Goal: Task Accomplishment & Management: Manage account settings

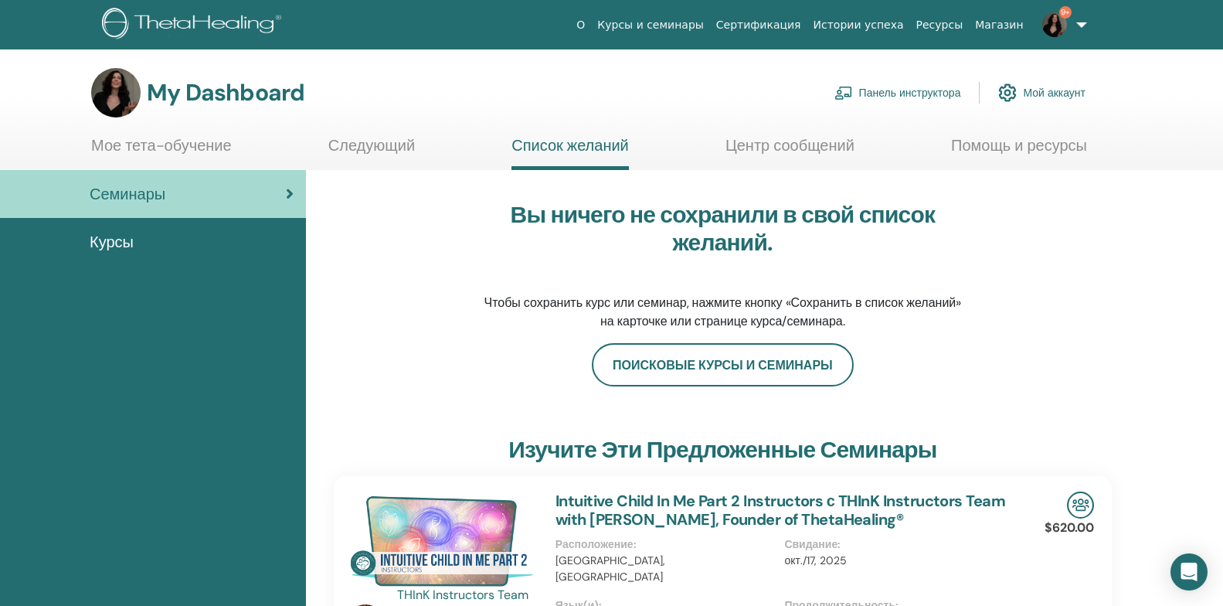
click at [1081, 24] on link "9+" at bounding box center [1061, 24] width 63 height 49
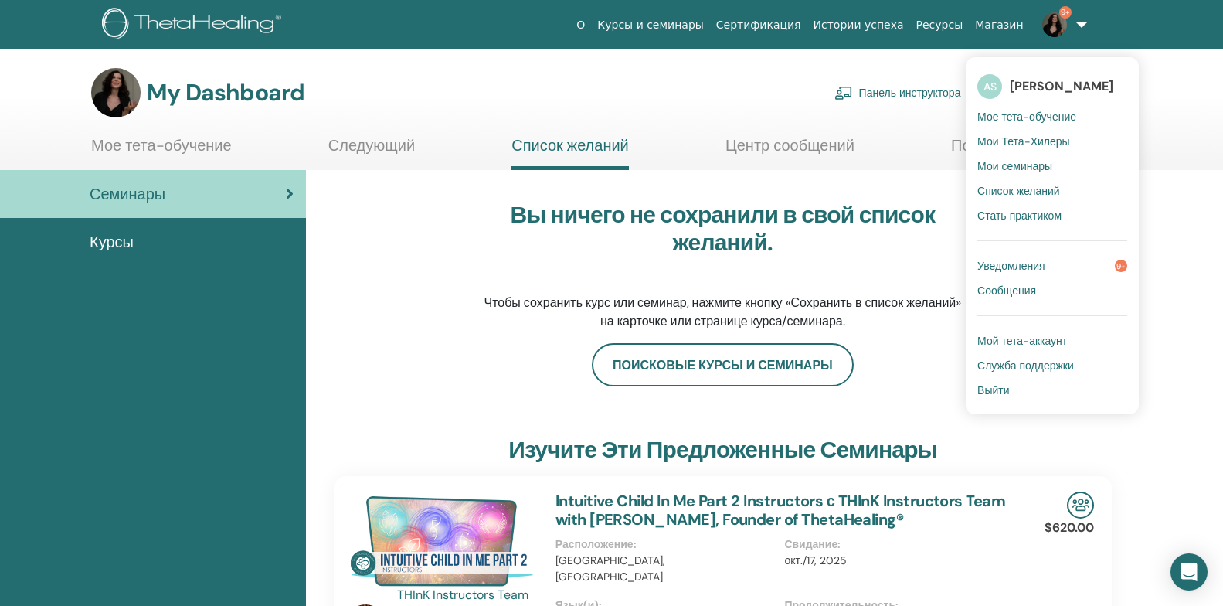
click at [995, 391] on span "Выйти" at bounding box center [994, 390] width 32 height 14
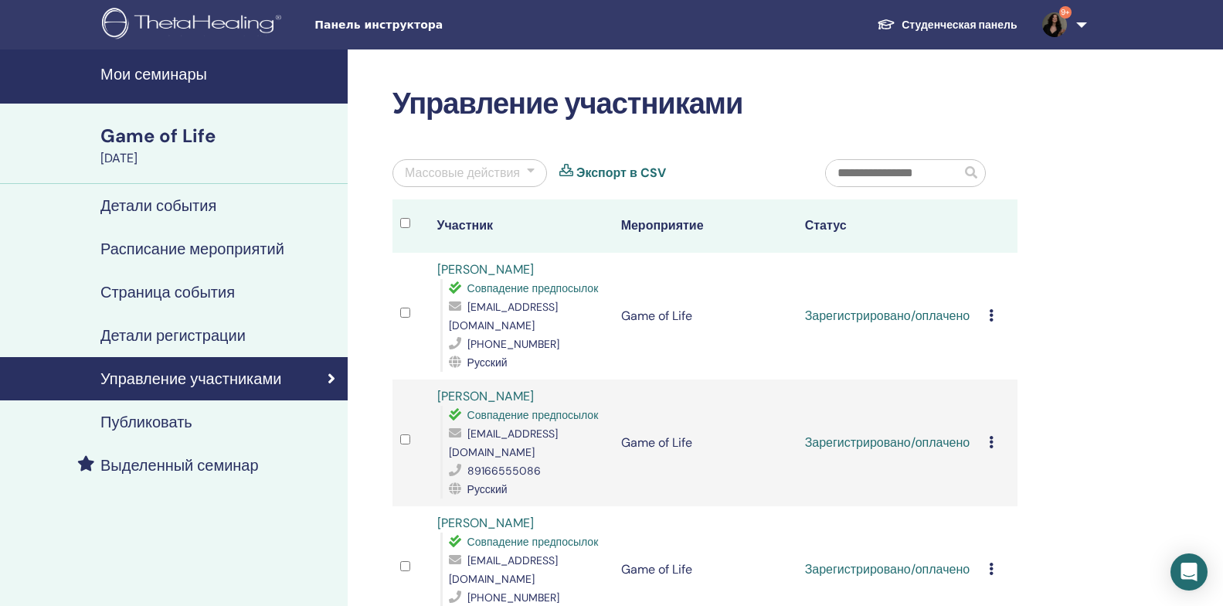
click at [1085, 28] on link "9+" at bounding box center [1061, 24] width 63 height 49
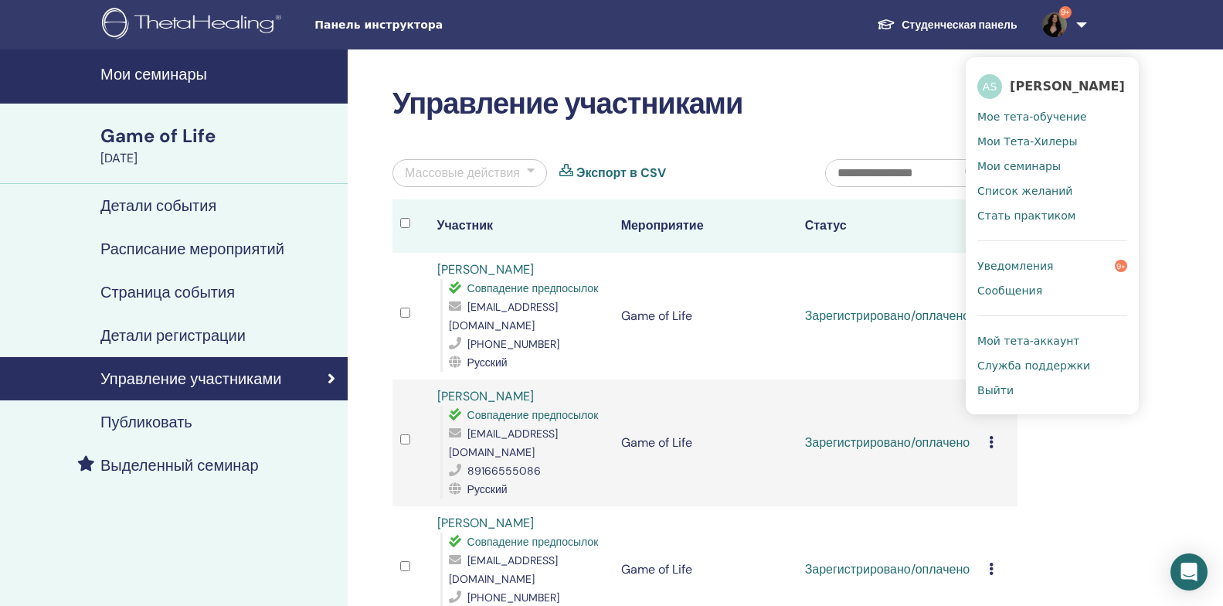
click at [992, 391] on span "Выйти" at bounding box center [996, 390] width 36 height 14
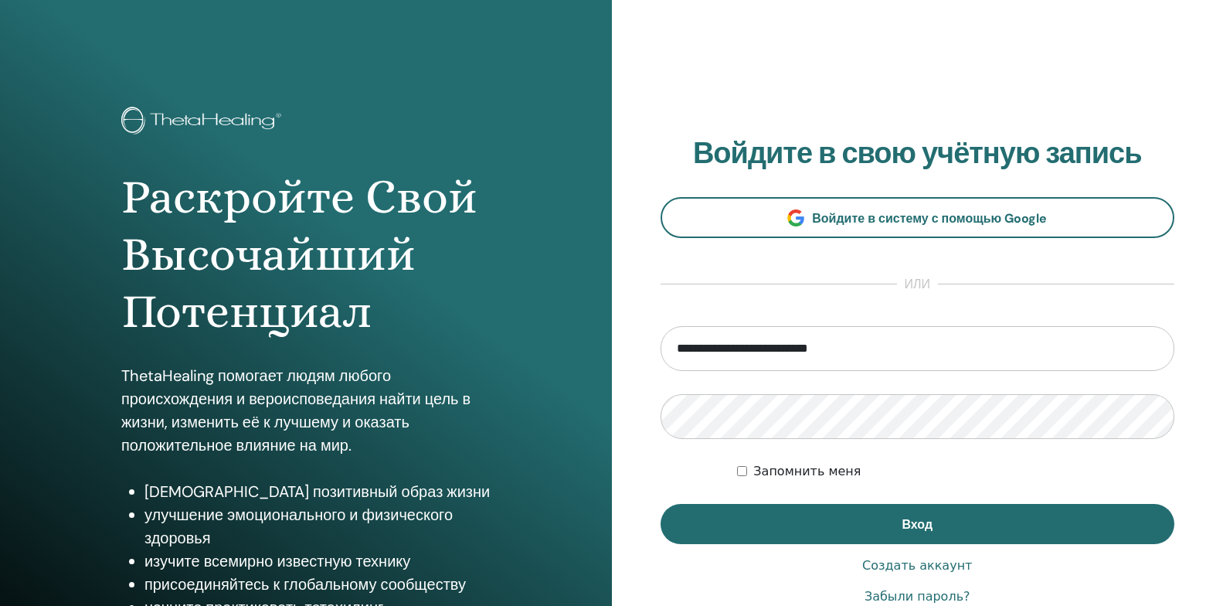
click at [1150, 352] on input "**********" at bounding box center [918, 348] width 515 height 45
type input "**********"
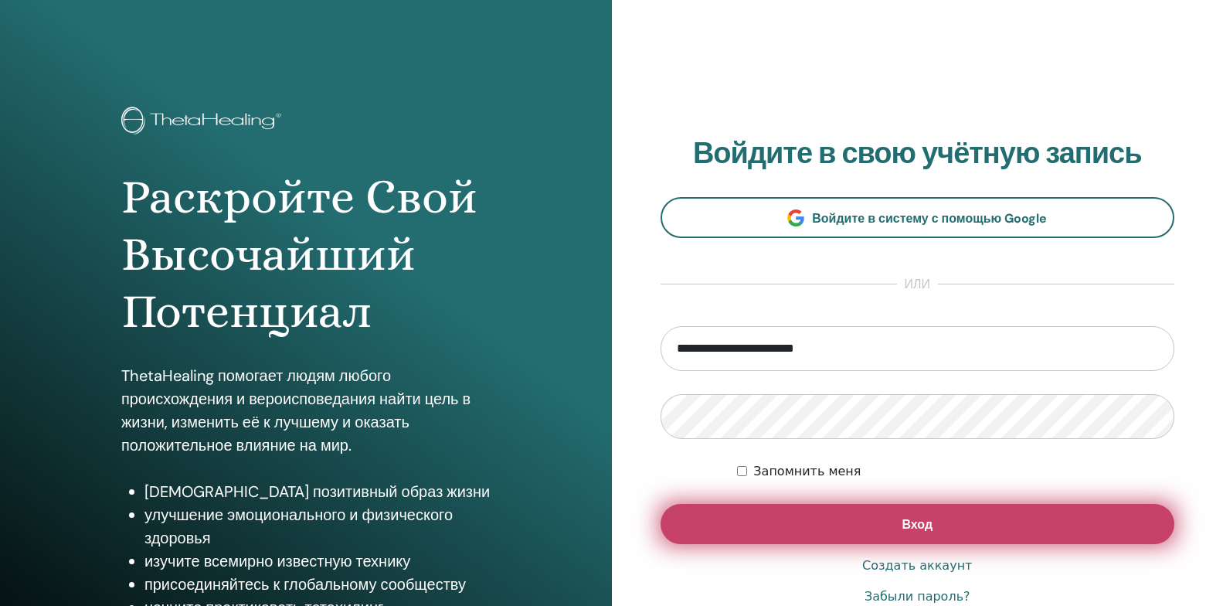
click at [716, 529] on button "Вход" at bounding box center [918, 524] width 515 height 40
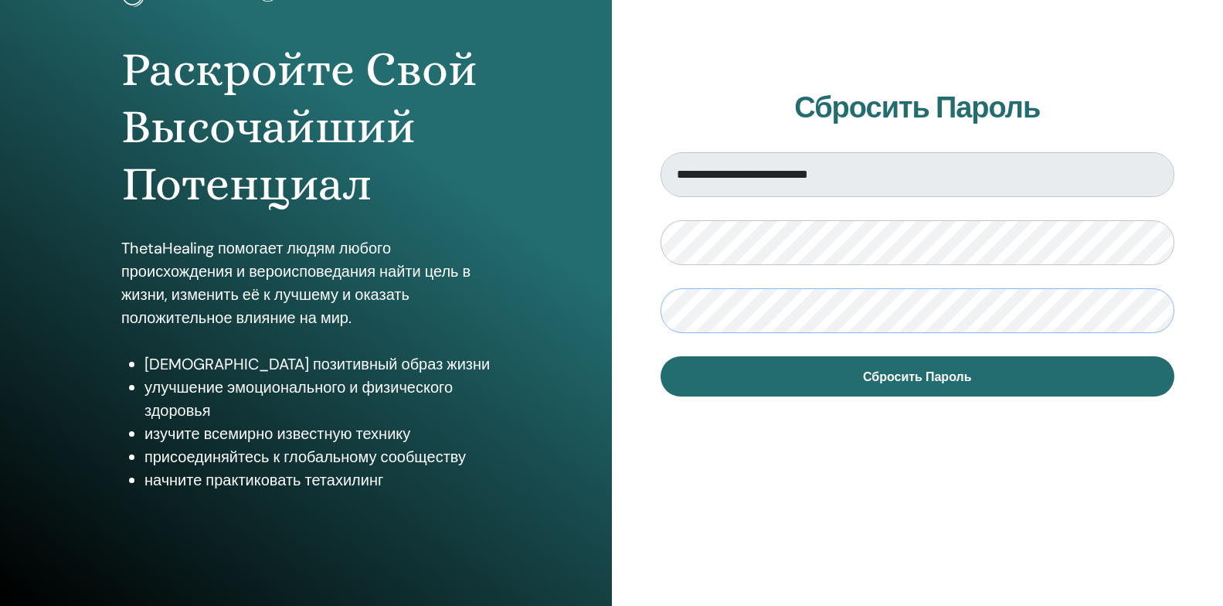
scroll to position [136, 0]
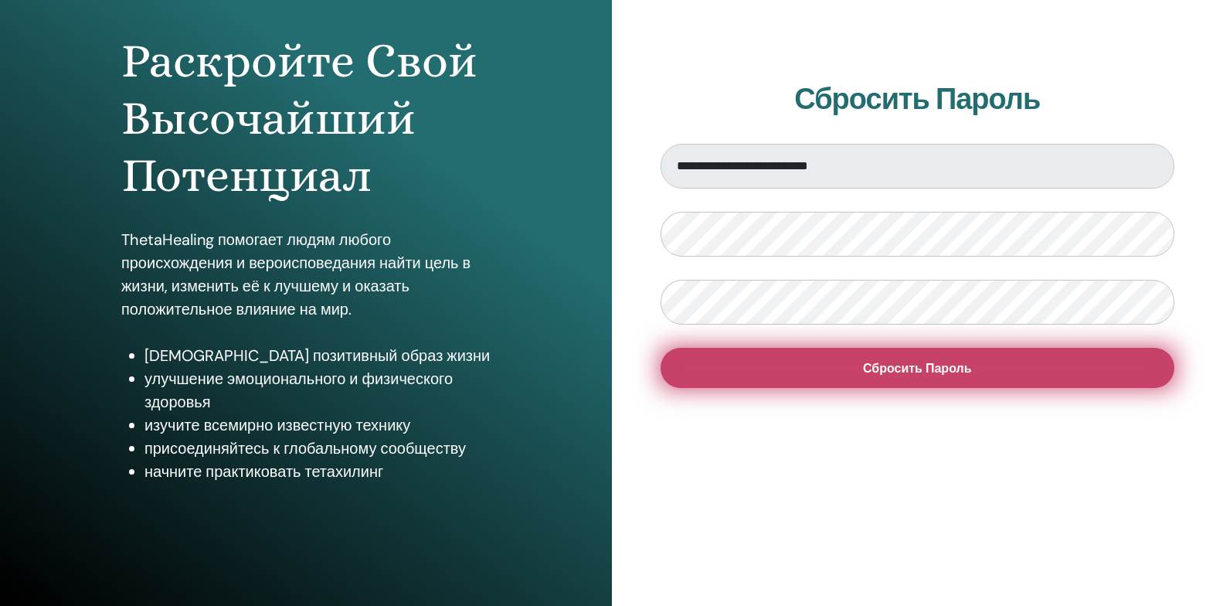
click at [778, 371] on button "Сбросить Пароль" at bounding box center [918, 368] width 515 height 40
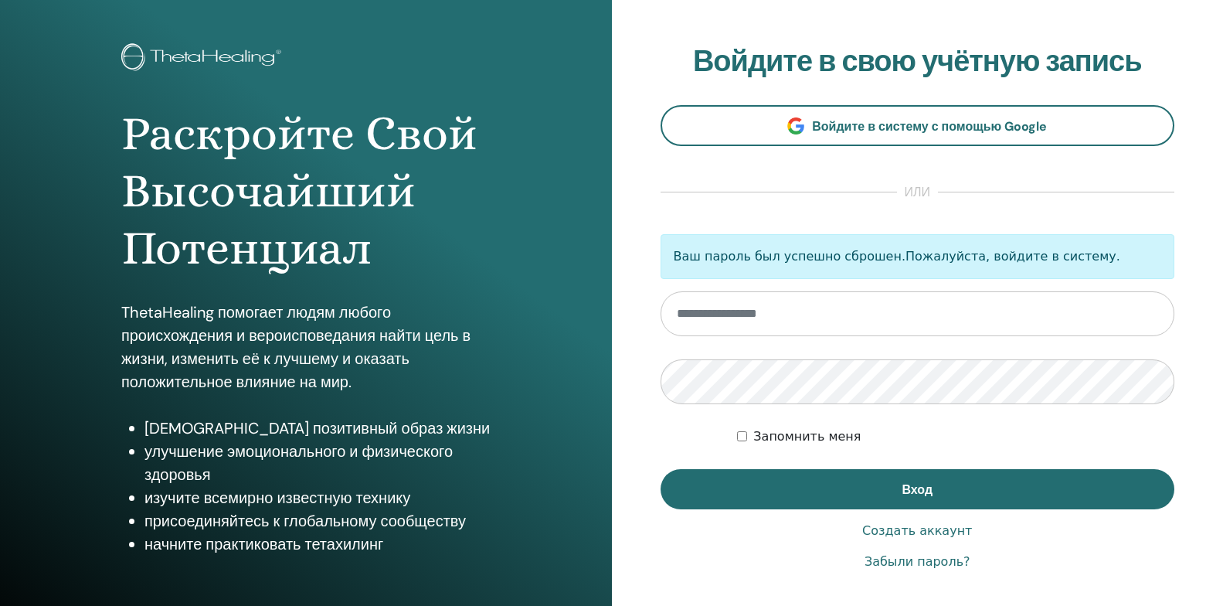
scroll to position [77, 0]
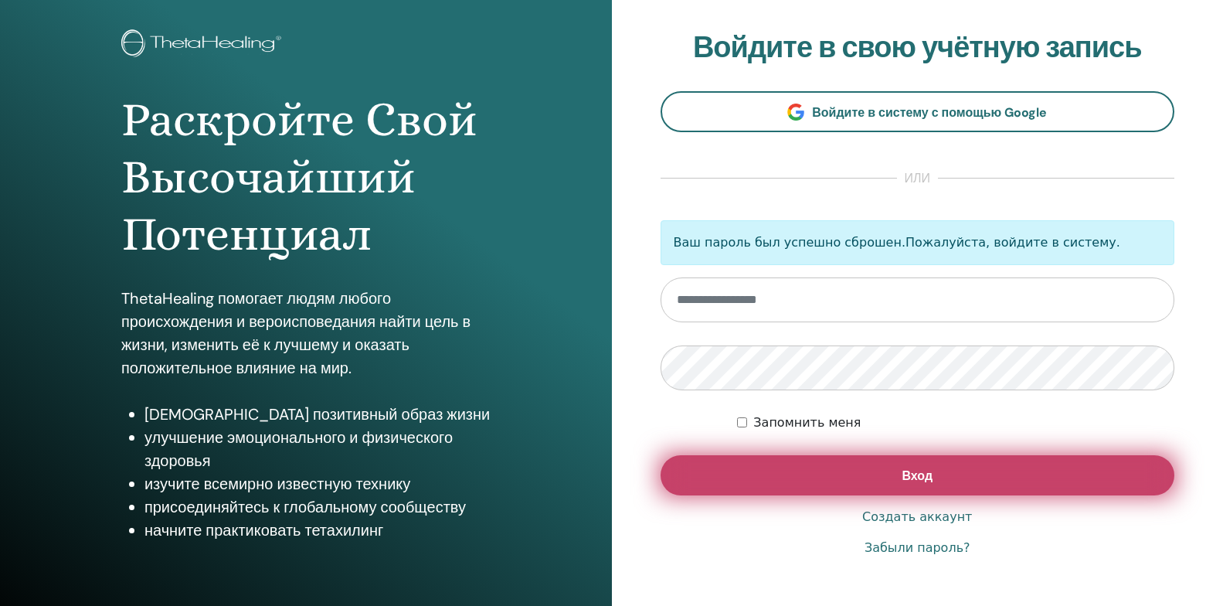
type input "**********"
click at [788, 470] on button "Вход" at bounding box center [918, 475] width 515 height 40
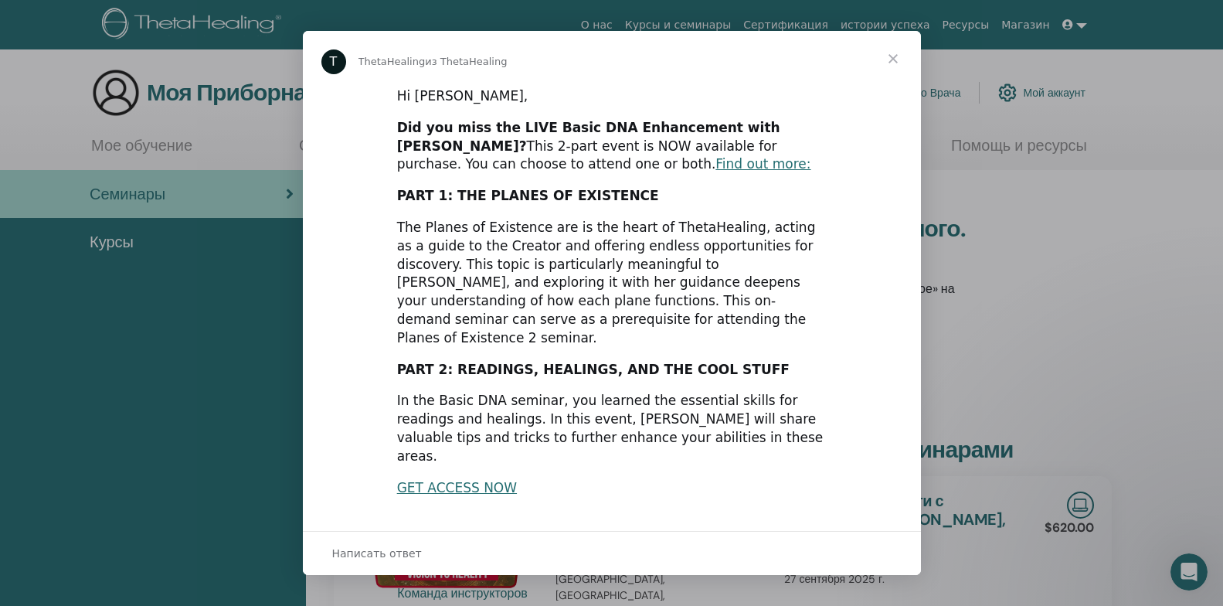
drag, startPoint x: 525, startPoint y: 138, endPoint x: 180, endPoint y: 146, distance: 344.7
click at [180, 146] on div "Мессенджер Intercom" at bounding box center [611, 303] width 1223 height 606
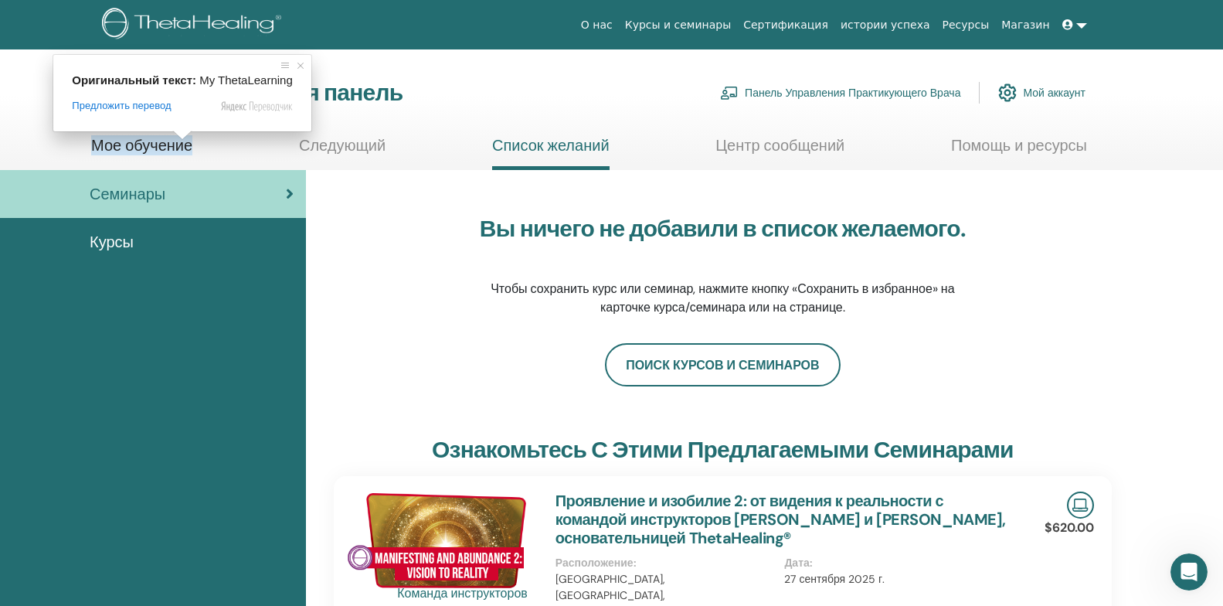
click at [180, 146] on ya-tr-span "Мое обучение" at bounding box center [141, 145] width 101 height 20
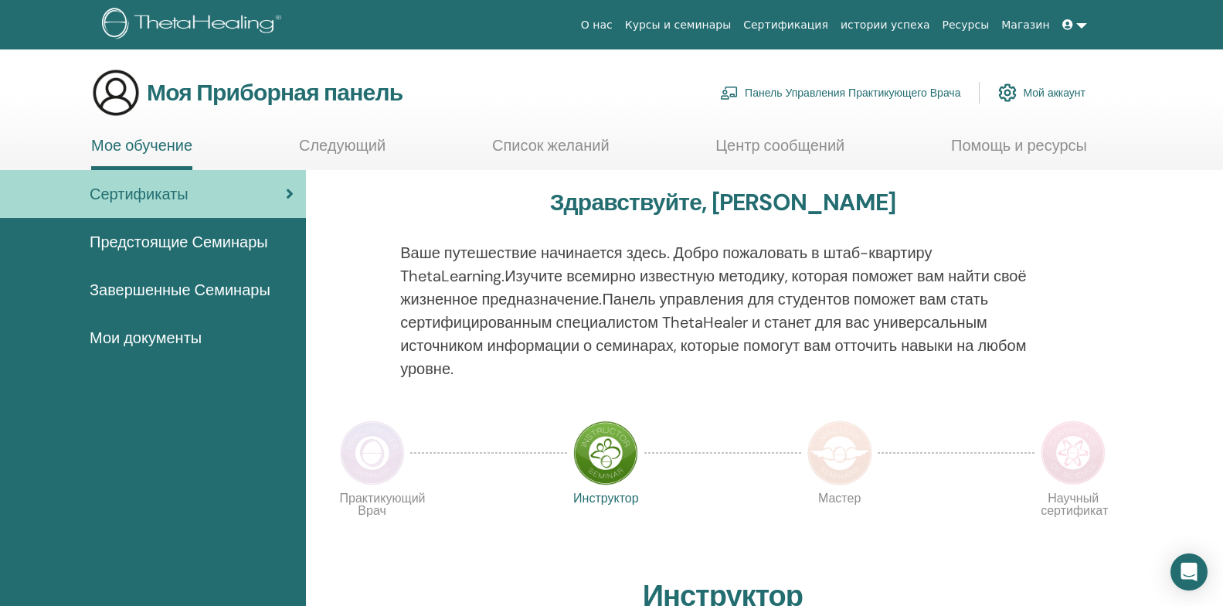
click at [1082, 26] on link at bounding box center [1074, 25] width 37 height 29
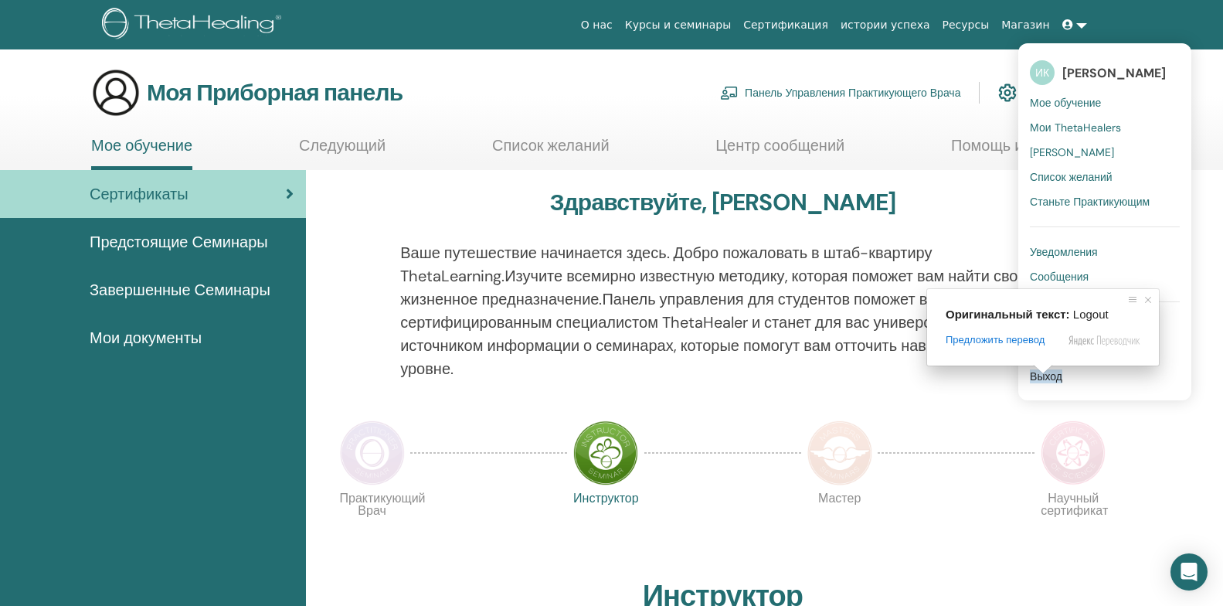
click at [1042, 374] on span at bounding box center [1043, 369] width 20 height 9
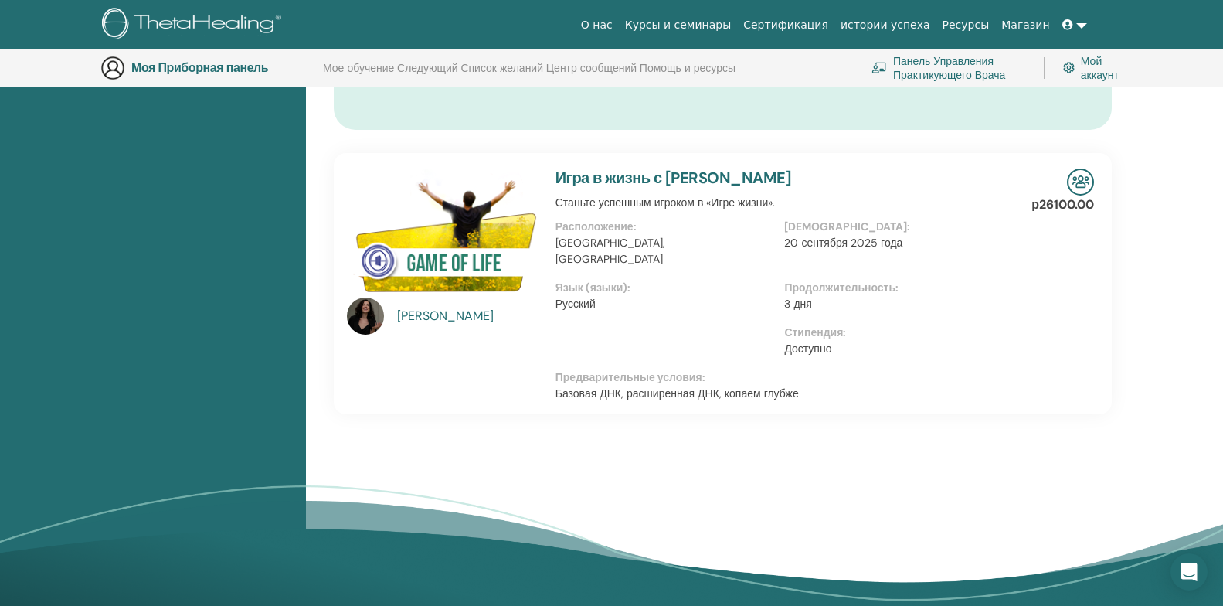
scroll to position [964, 0]
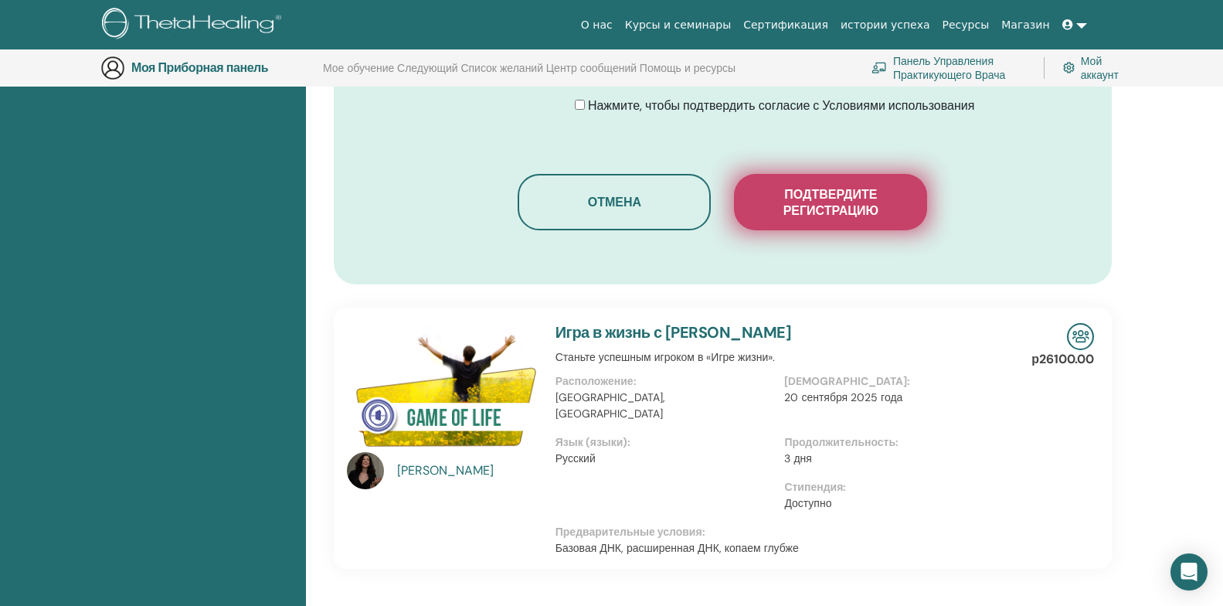
click at [842, 213] on ya-tr-span "Подтвердите регистрацию" at bounding box center [831, 202] width 95 height 32
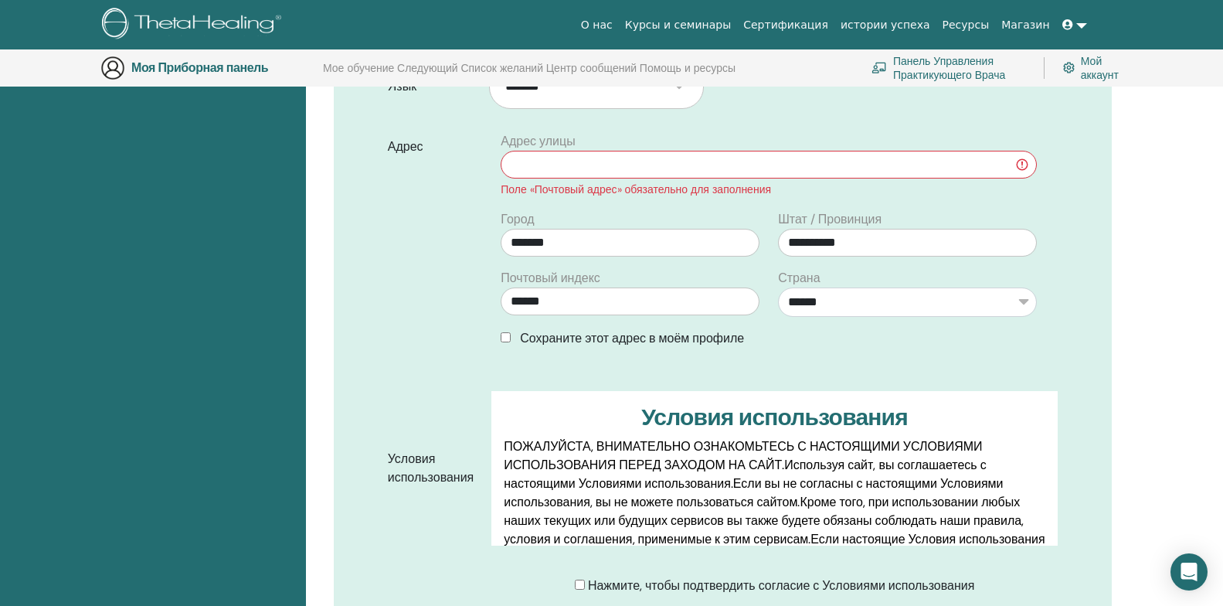
scroll to position [423, 0]
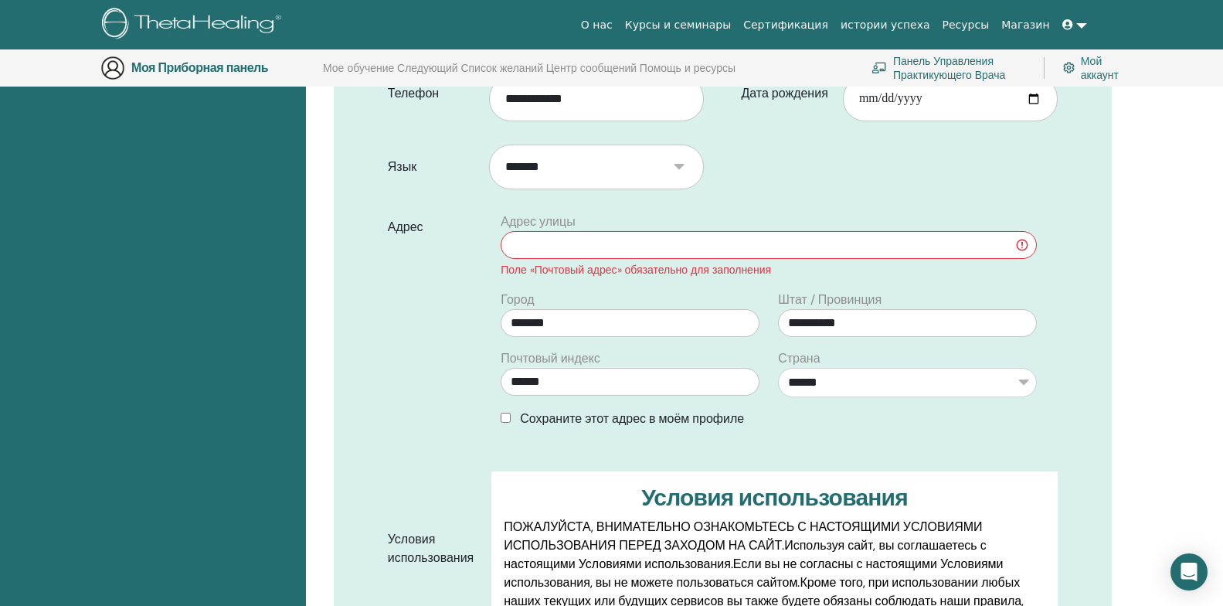
click at [595, 247] on input "text" at bounding box center [769, 245] width 536 height 28
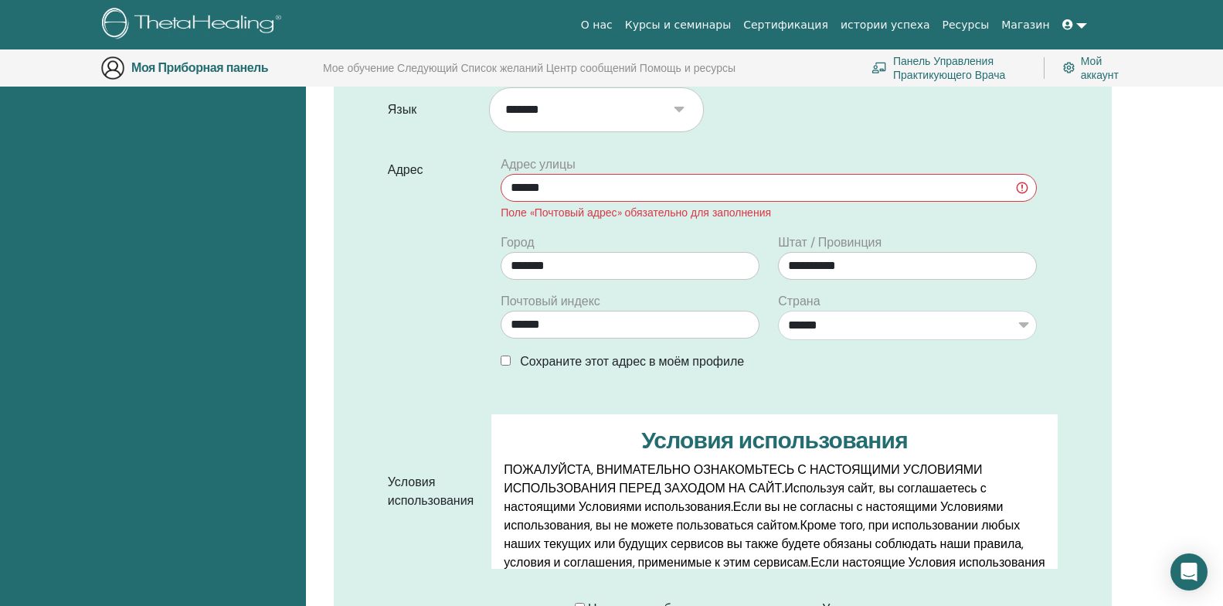
scroll to position [501, 0]
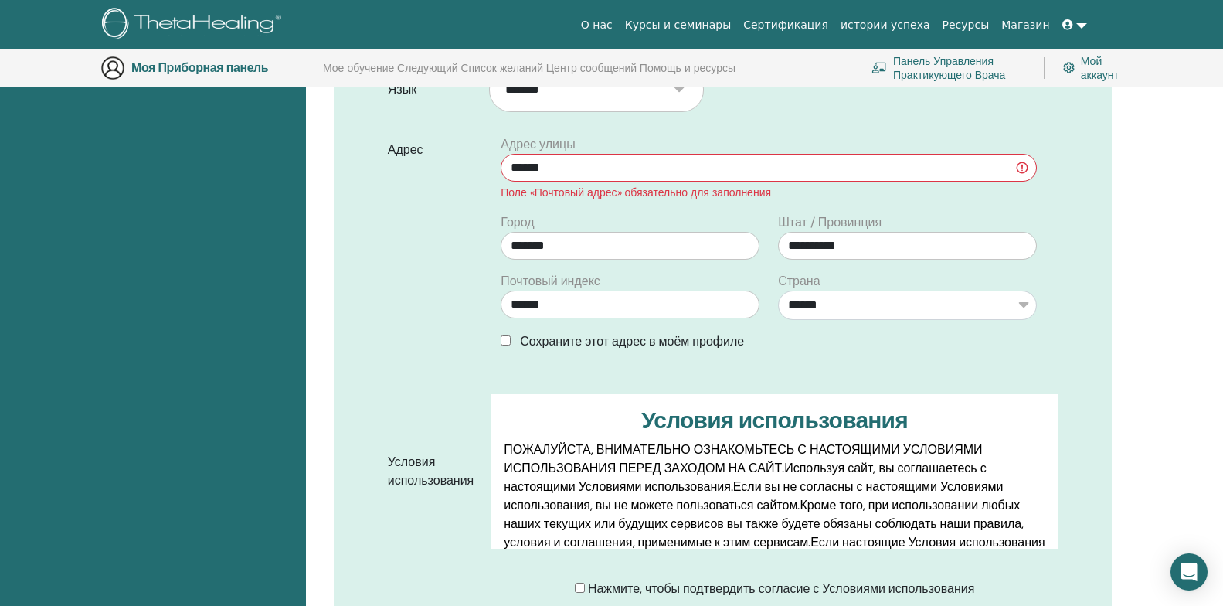
type input "******"
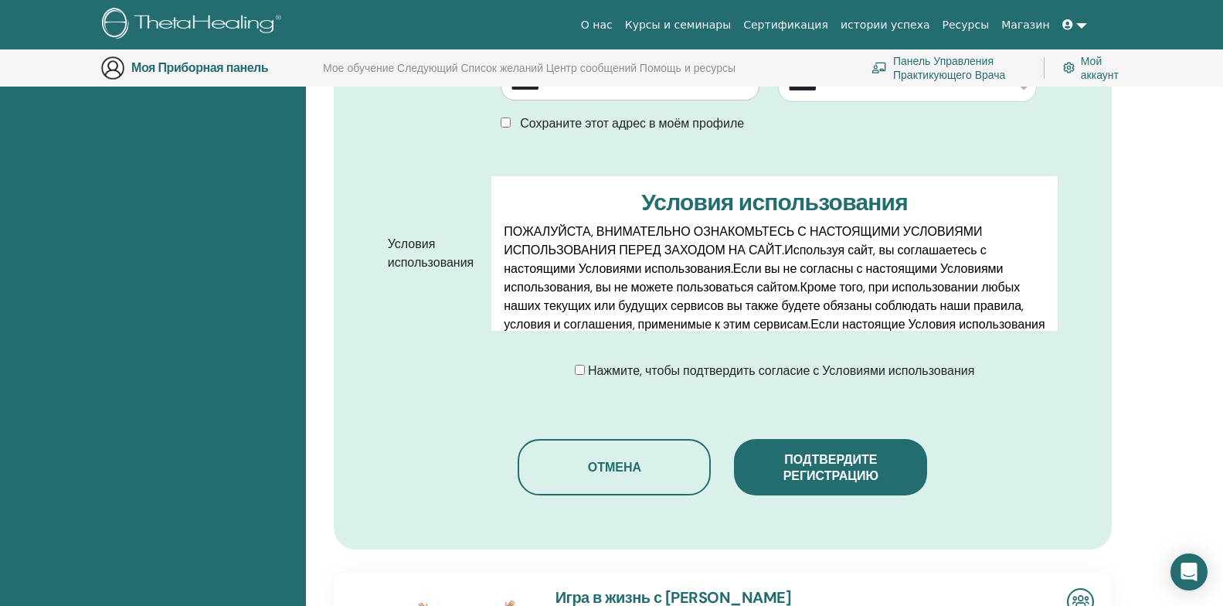
scroll to position [733, 0]
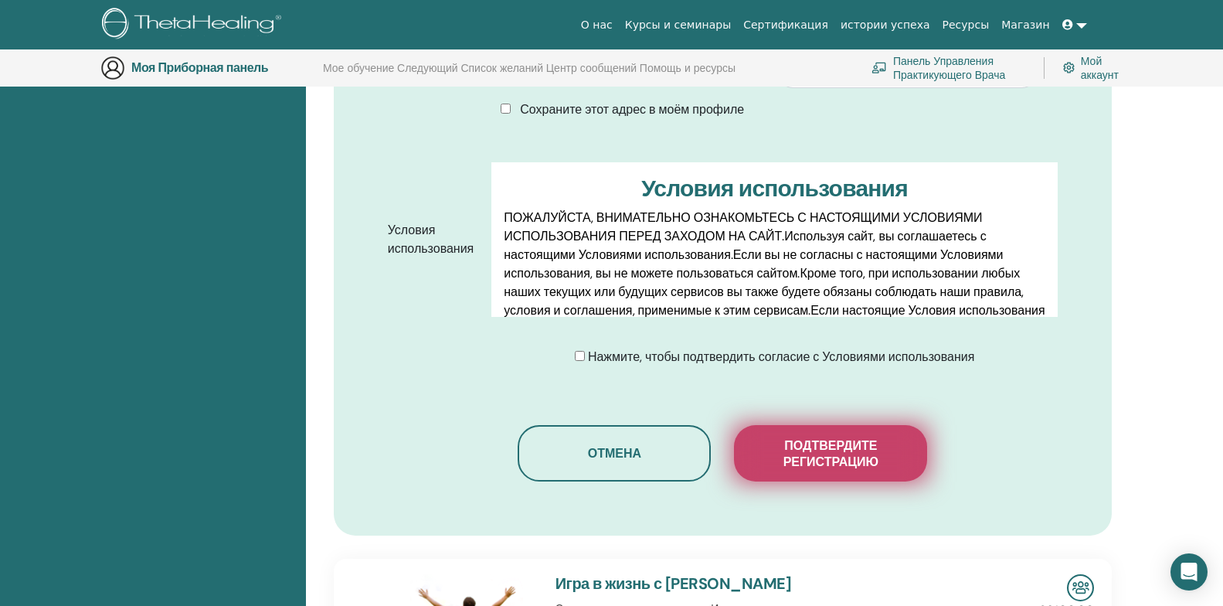
click at [875, 458] on ya-tr-span "Подтвердите регистрацию" at bounding box center [831, 453] width 95 height 32
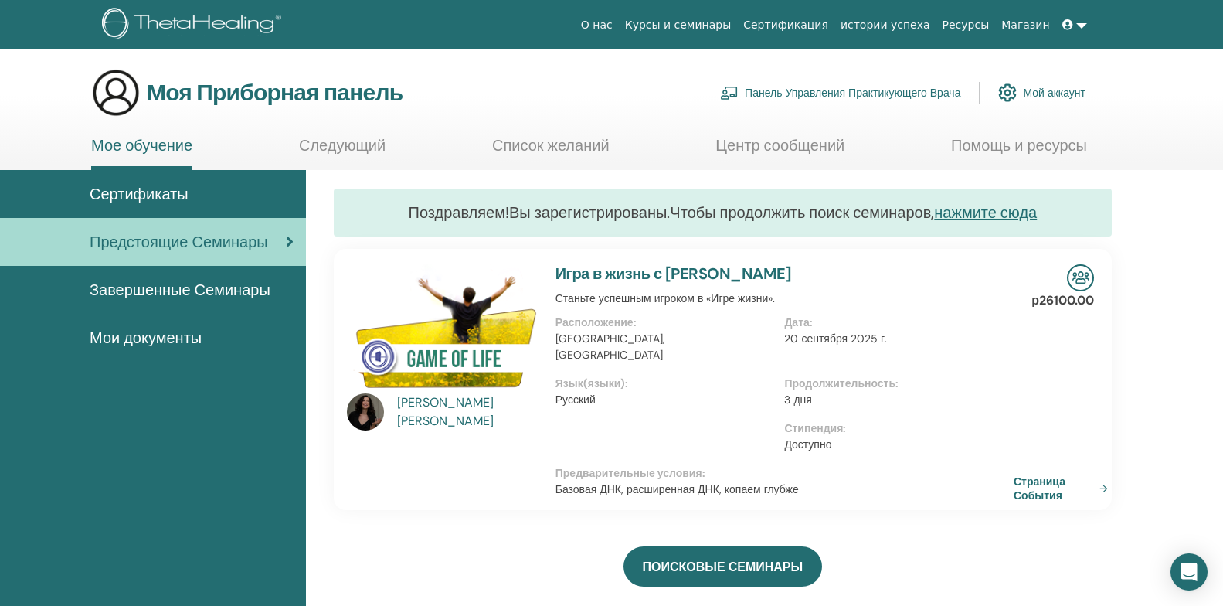
click at [1084, 27] on link at bounding box center [1074, 25] width 37 height 29
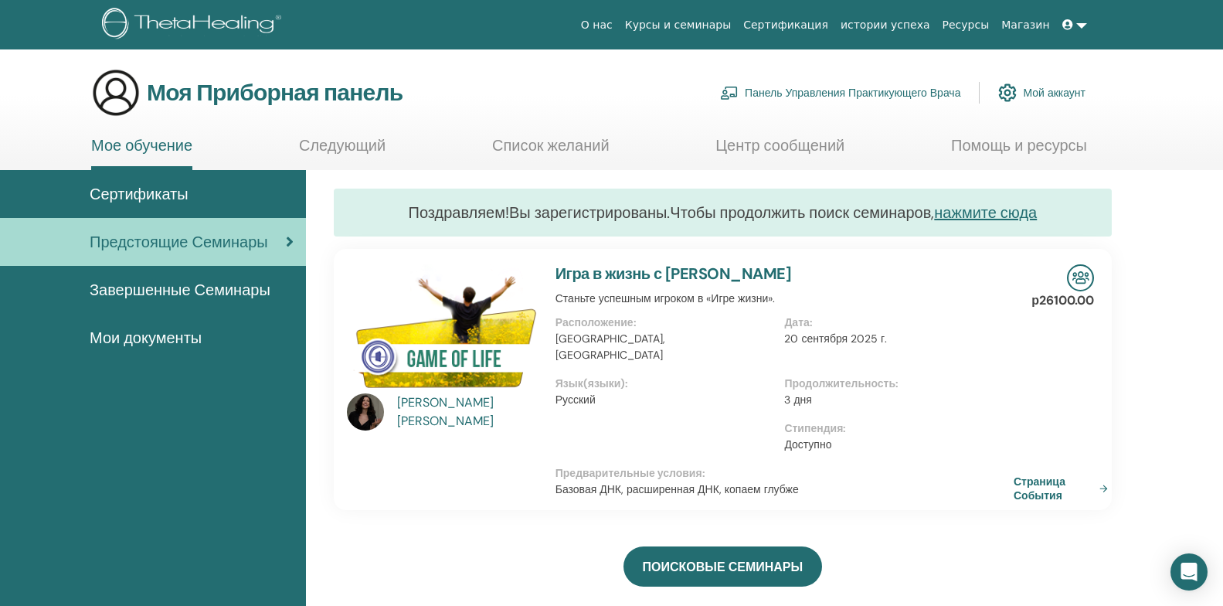
click at [1083, 25] on link at bounding box center [1074, 25] width 37 height 29
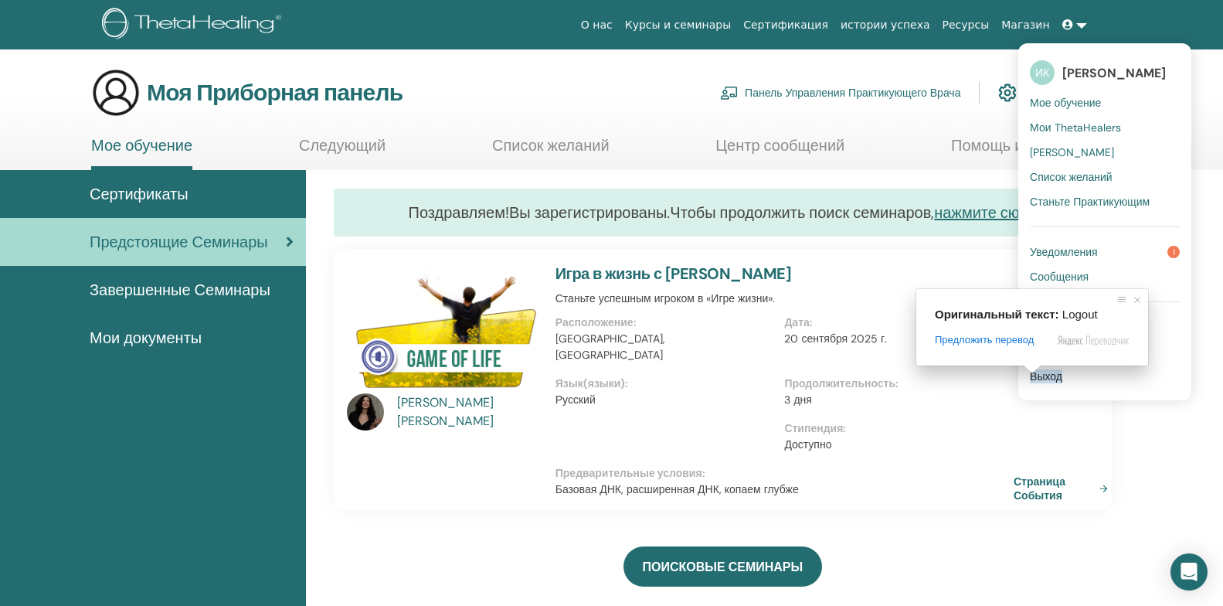
click at [1040, 374] on span at bounding box center [1032, 369] width 20 height 9
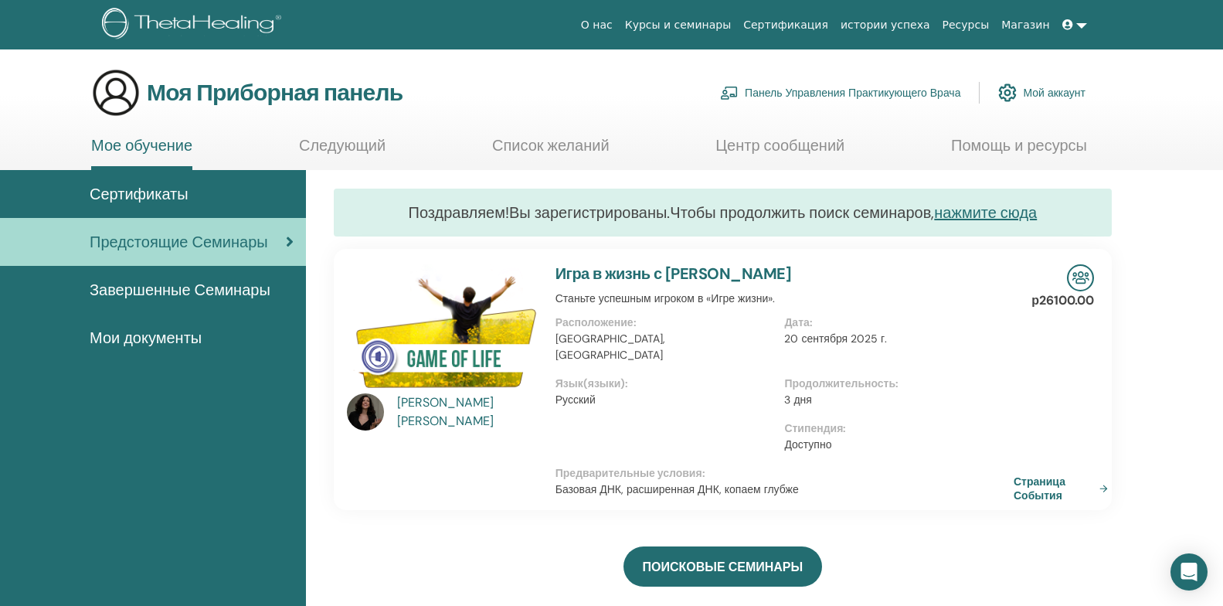
click at [1080, 28] on link at bounding box center [1074, 25] width 37 height 29
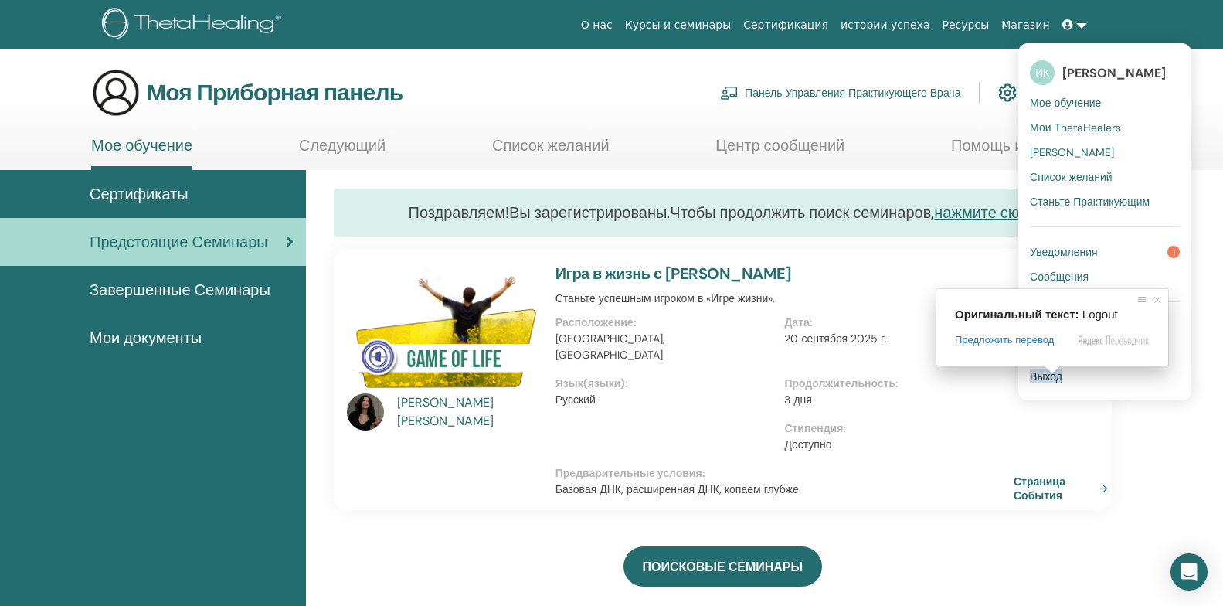
click at [1063, 379] on ya-tr-span "Выход" at bounding box center [1046, 376] width 32 height 14
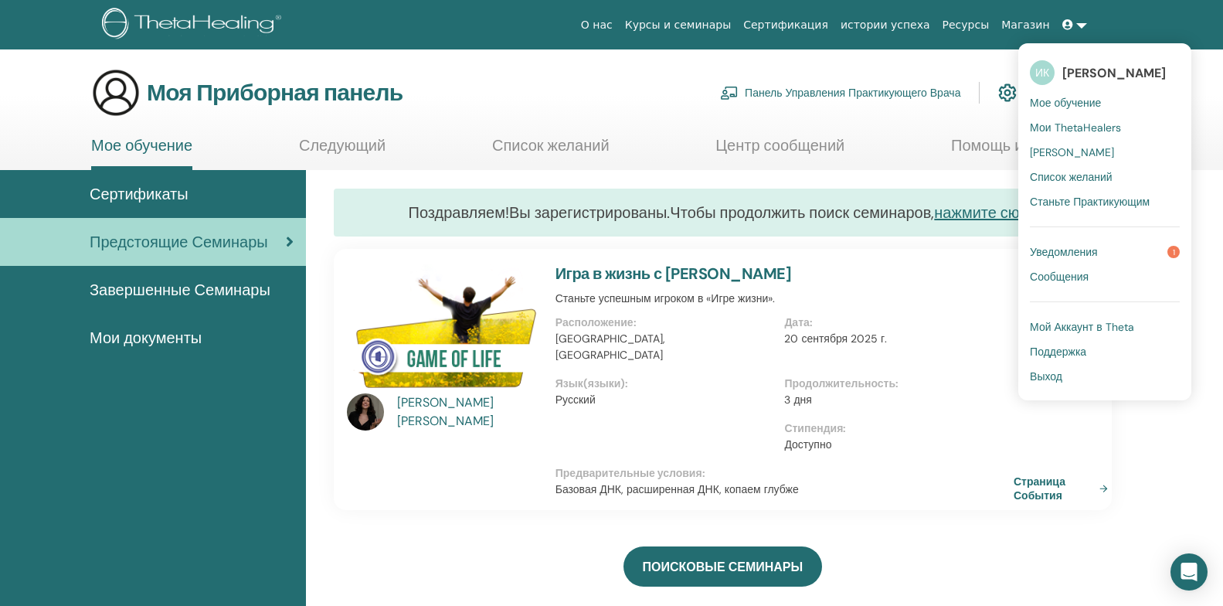
click at [1059, 379] on ya-tr-span "Выход" at bounding box center [1046, 376] width 32 height 14
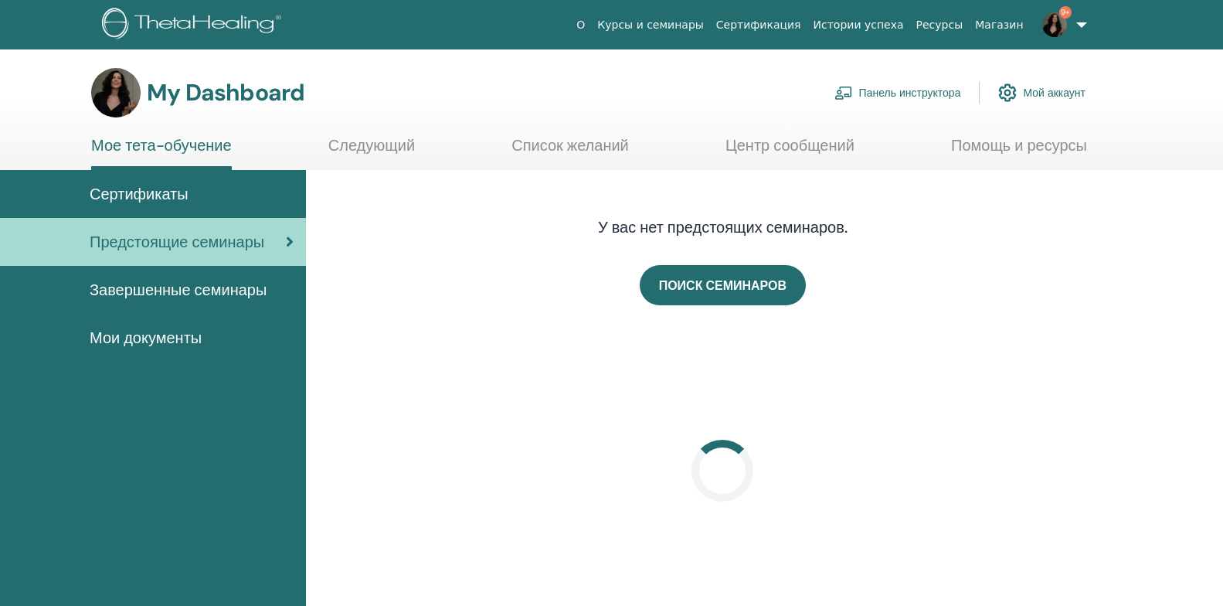
click at [886, 91] on link "Панель инструктора" at bounding box center [898, 93] width 127 height 34
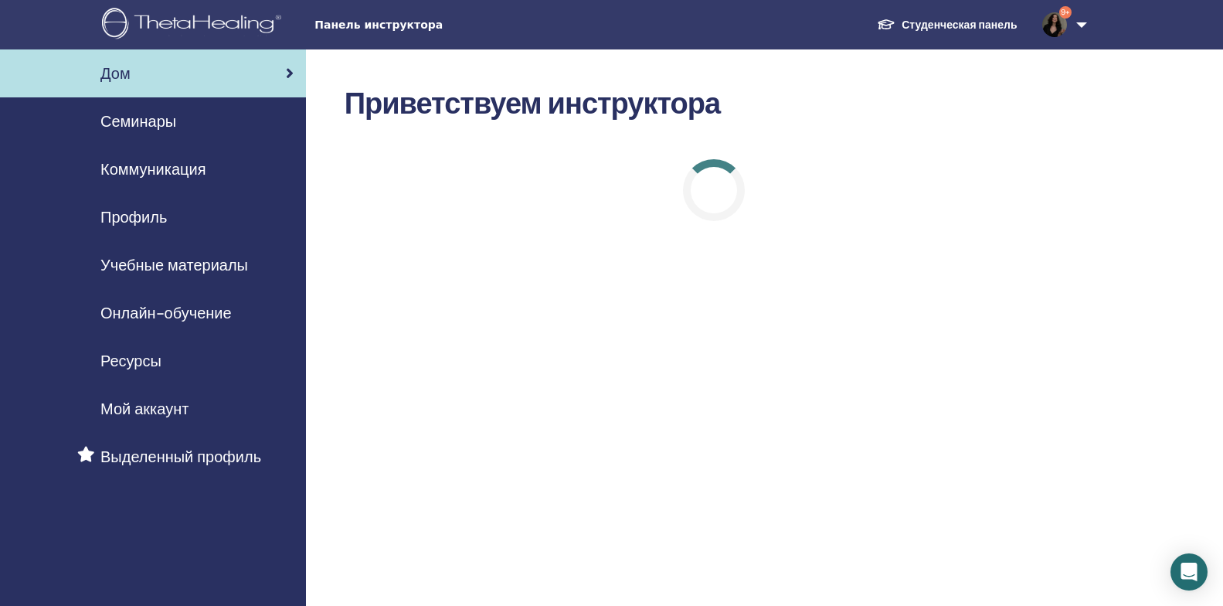
click at [163, 117] on span "Семинары" at bounding box center [138, 121] width 76 height 23
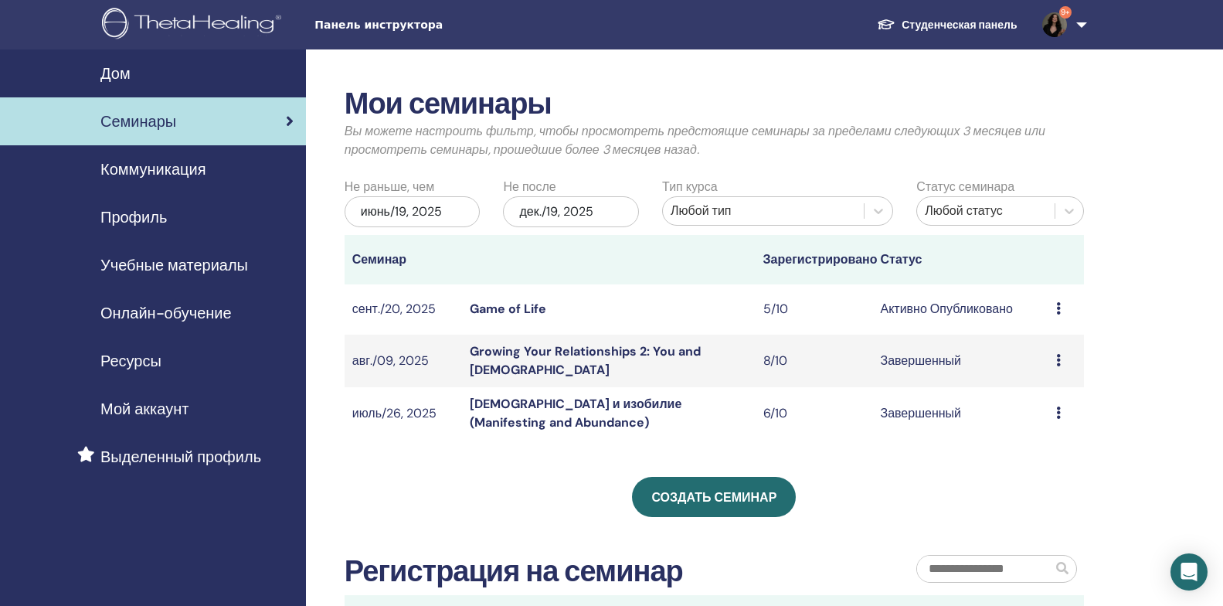
click at [520, 308] on link "Game of Life" at bounding box center [508, 309] width 77 height 16
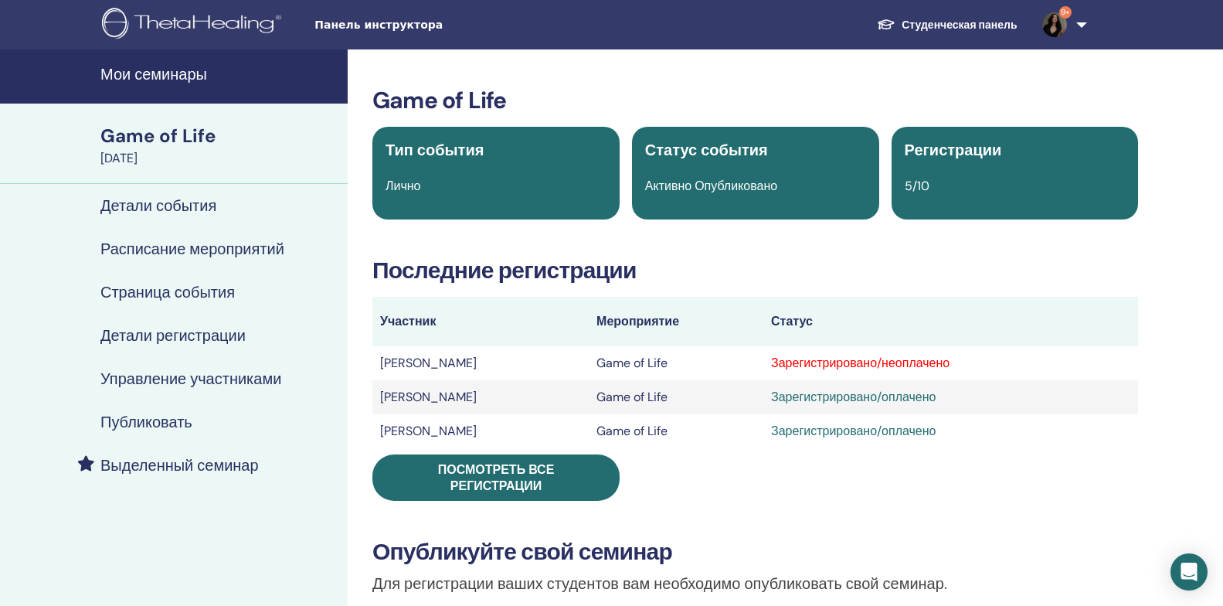
click at [171, 383] on h4 "Управление участниками" at bounding box center [190, 378] width 181 height 19
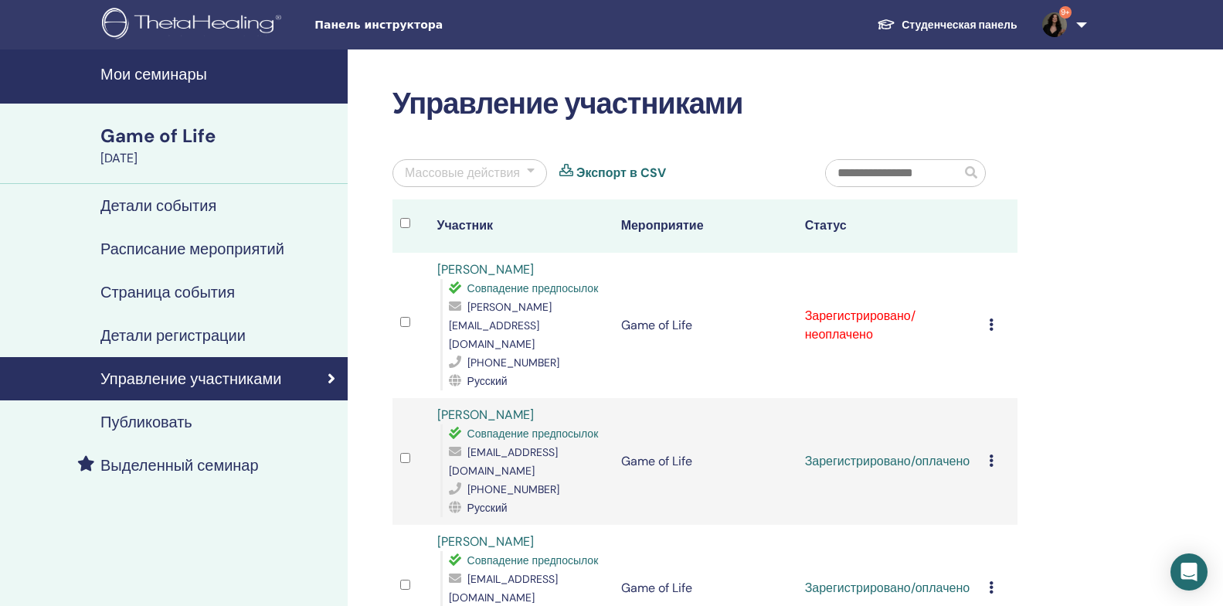
click at [991, 318] on icon at bounding box center [991, 324] width 5 height 12
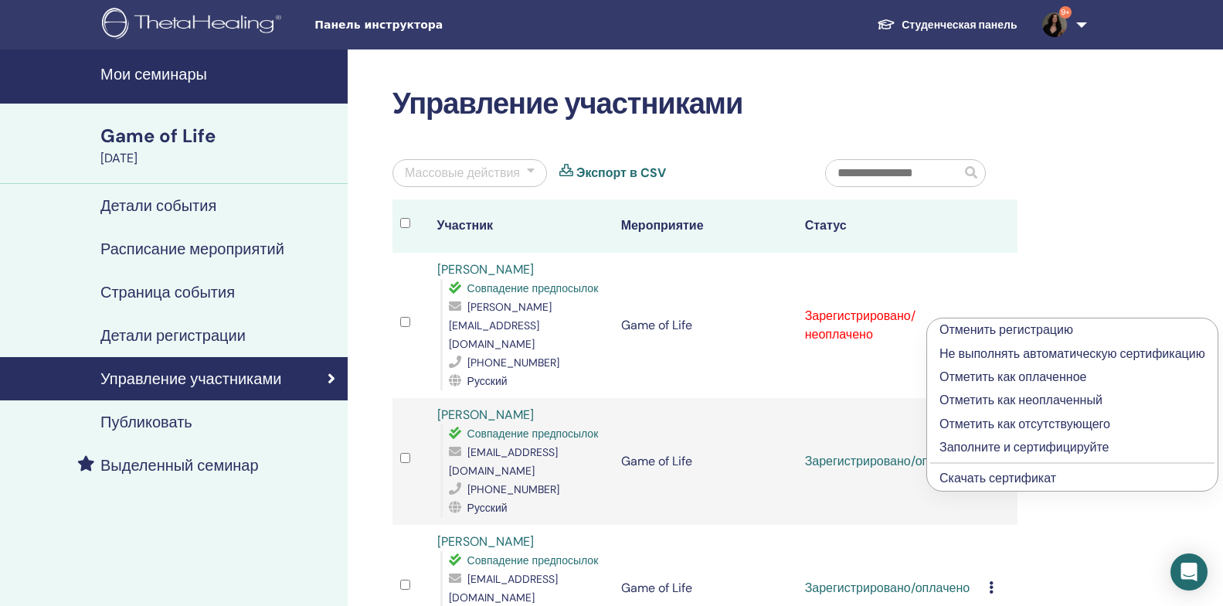
click at [1010, 377] on p "Отметить как оплаченное" at bounding box center [1073, 377] width 266 height 19
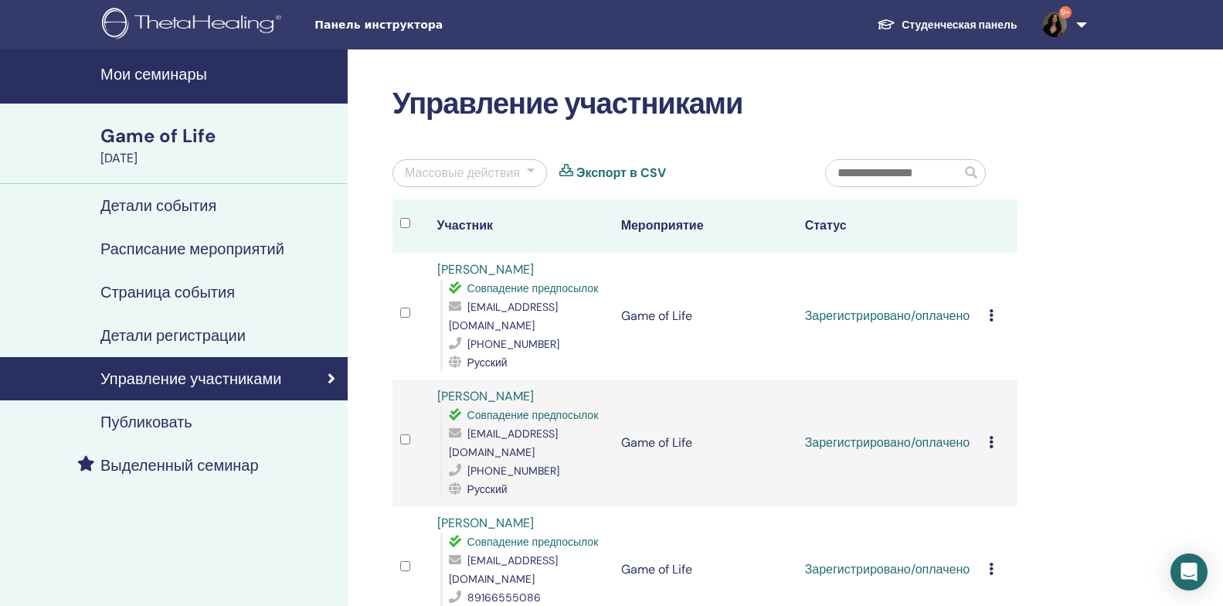
scroll to position [155, 0]
